Goal: Task Accomplishment & Management: Manage account settings

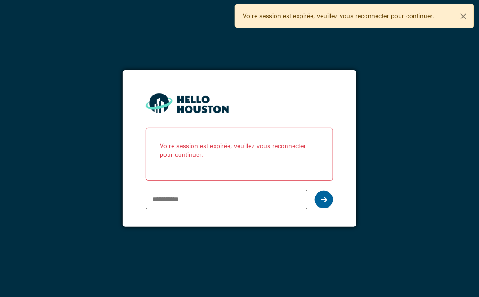
type input "**********"
click at [325, 196] on icon at bounding box center [323, 199] width 6 height 7
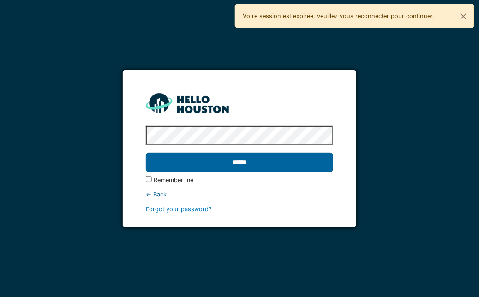
click at [253, 159] on input "******" at bounding box center [239, 162] width 187 height 19
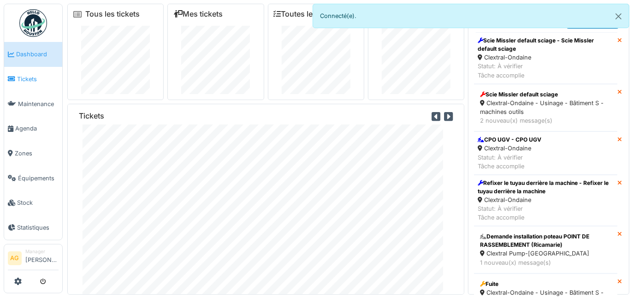
click at [29, 82] on link "Tickets" at bounding box center [33, 79] width 58 height 25
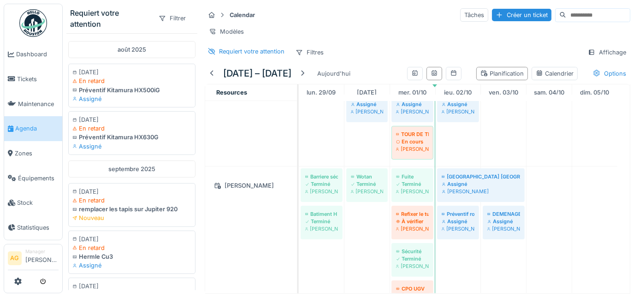
scroll to position [209, 0]
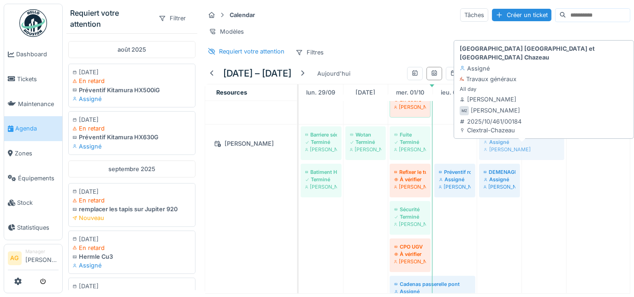
drag, startPoint x: 458, startPoint y: 148, endPoint x: 486, endPoint y: 146, distance: 27.8
click at [299, 146] on div "Barriere sécurité Terminé [PERSON_NAME] [PERSON_NAME] [PERSON_NAME] Fuite Termi…" at bounding box center [299, 220] width 0 height 191
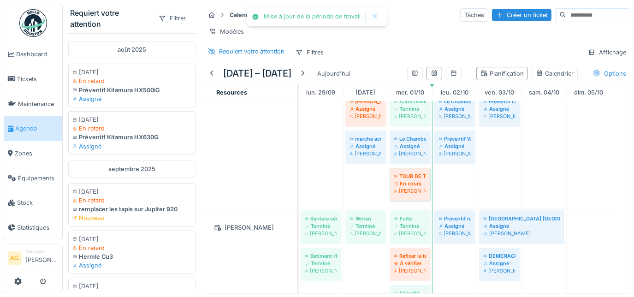
scroll to position [167, 0]
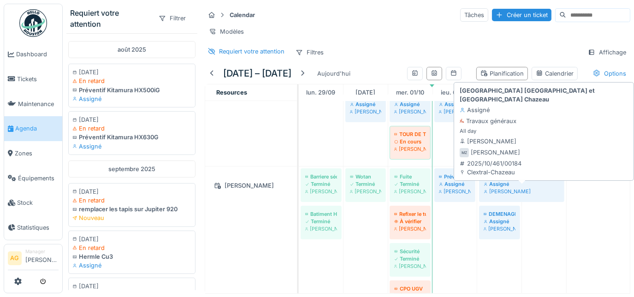
click at [503, 185] on div "Assigné" at bounding box center [522, 183] width 76 height 7
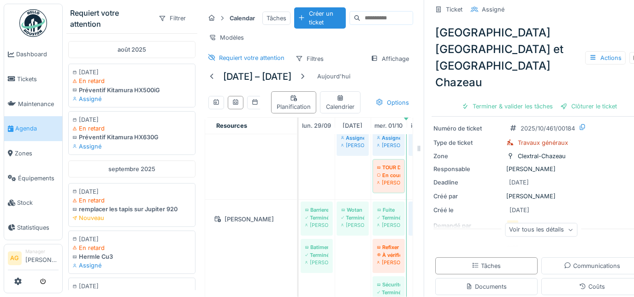
scroll to position [42, 0]
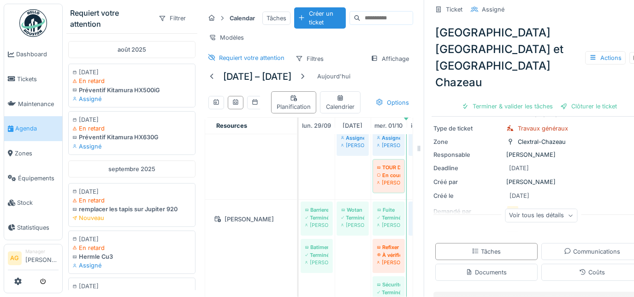
click at [571, 214] on icon at bounding box center [571, 216] width 6 height 5
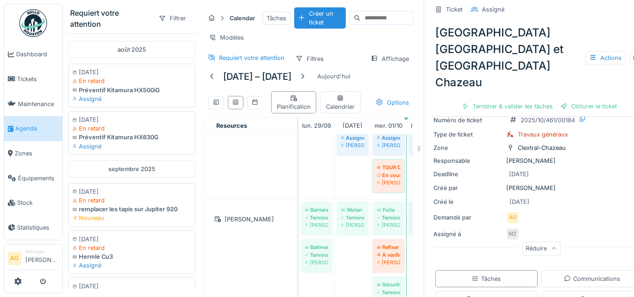
scroll to position [0, 0]
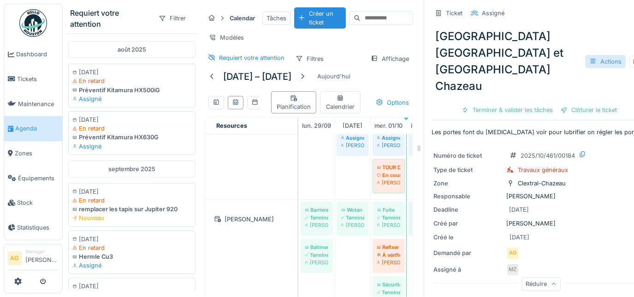
click at [601, 55] on div "Actions" at bounding box center [605, 61] width 41 height 13
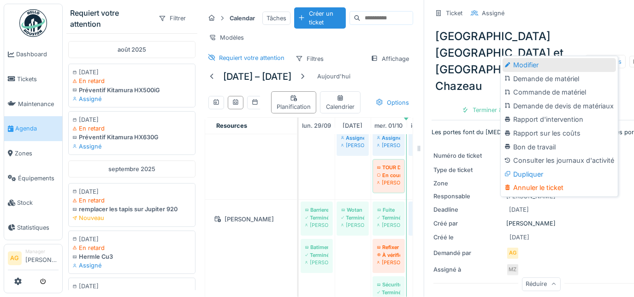
click at [553, 66] on div "Modifier" at bounding box center [559, 65] width 113 height 14
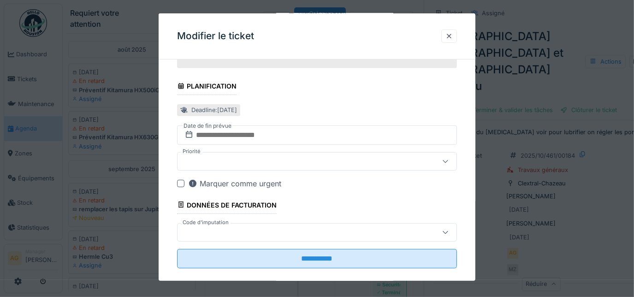
scroll to position [409, 0]
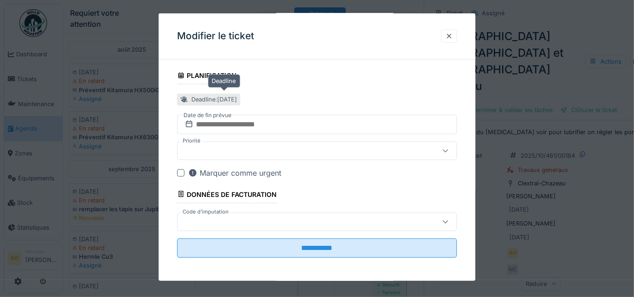
click at [237, 97] on div "Deadline : [DATE]" at bounding box center [214, 99] width 46 height 9
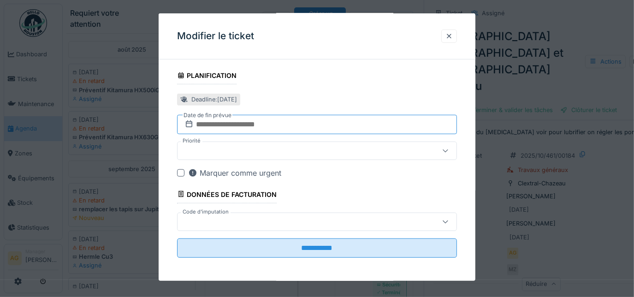
click at [238, 122] on input "text" at bounding box center [317, 124] width 280 height 19
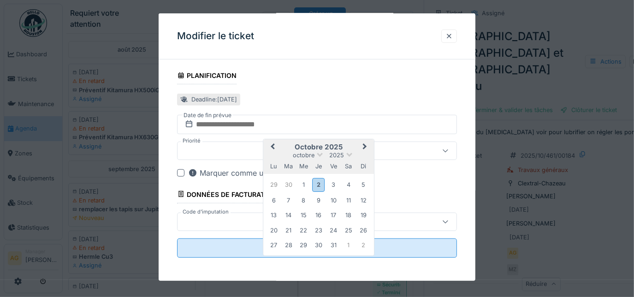
click at [362, 153] on div "octobre 2025" at bounding box center [318, 155] width 111 height 8
click at [329, 180] on div "3" at bounding box center [333, 184] width 12 height 12
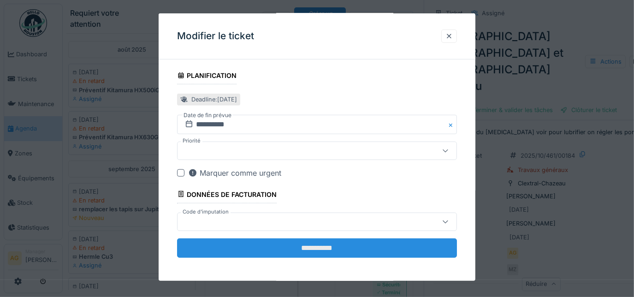
click at [320, 248] on input "**********" at bounding box center [317, 247] width 280 height 19
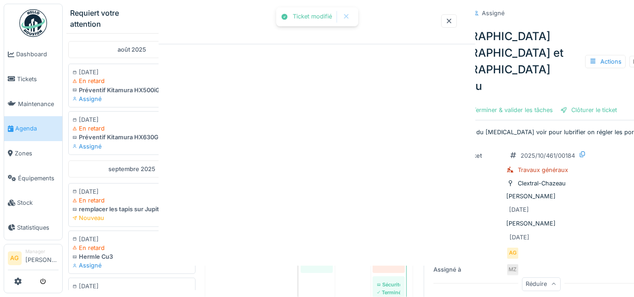
scroll to position [0, 0]
